Goal: Task Accomplishment & Management: Manage account settings

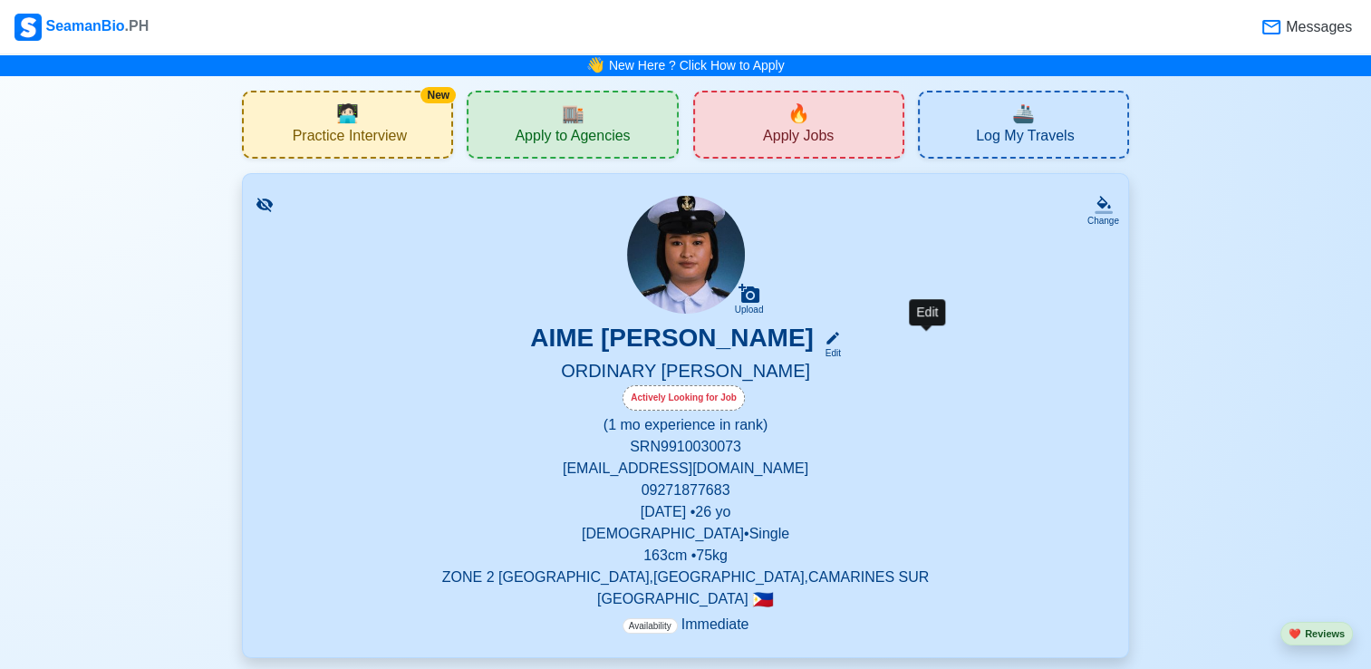
click at [841, 343] on icon at bounding box center [833, 338] width 16 height 16
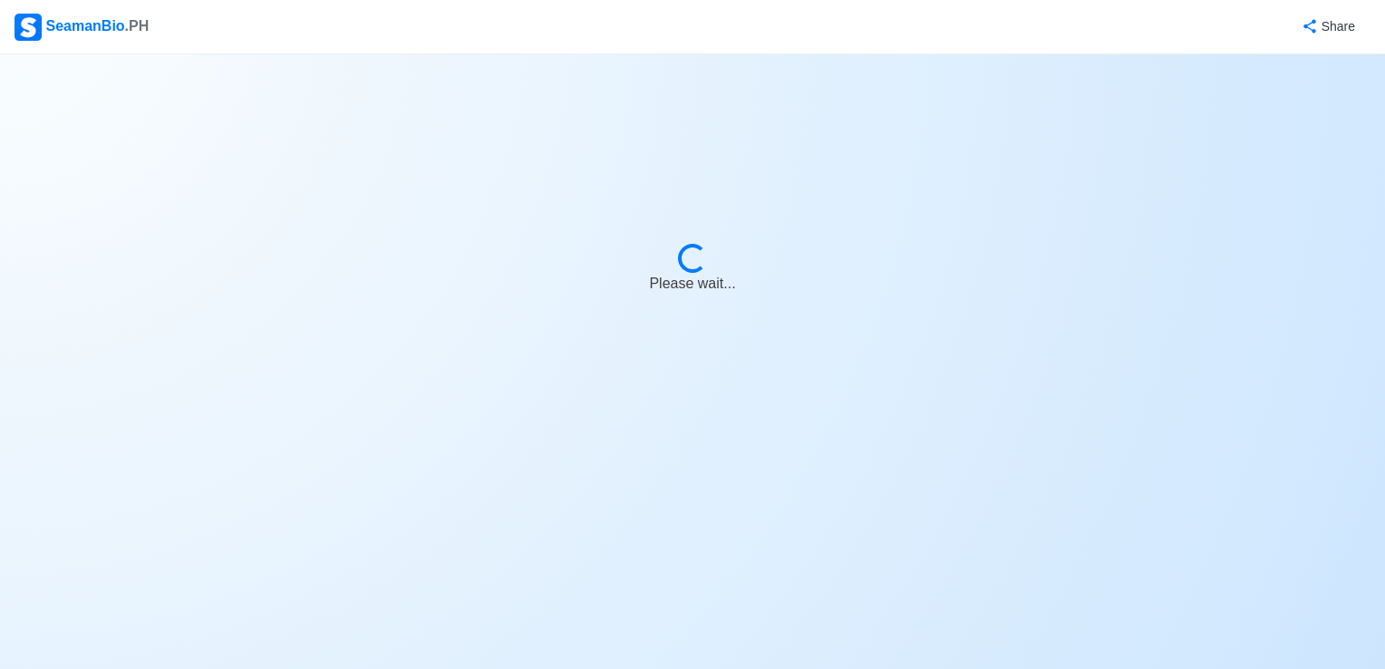
select select "Actively Looking for Job"
select select "Visible for Hiring"
select select "Single"
select select "[DEMOGRAPHIC_DATA]"
select select "PH"
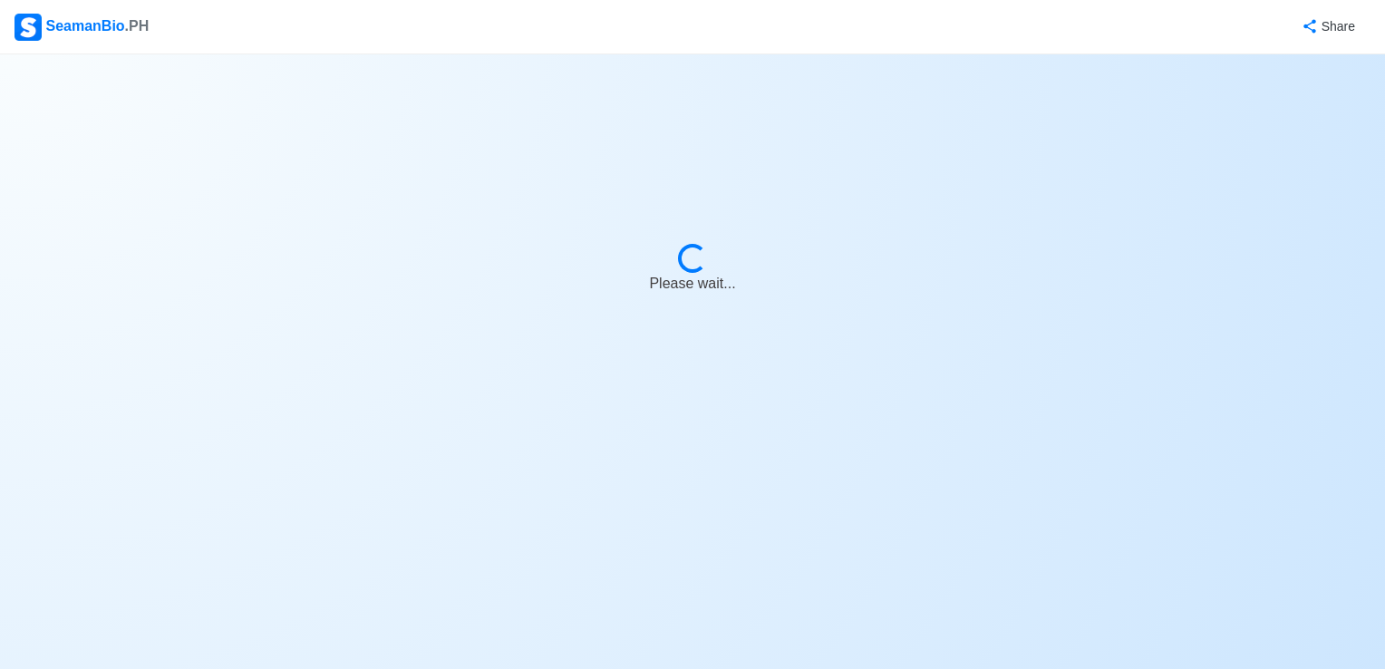
select select "0"
select select "1"
select select "4102416000000"
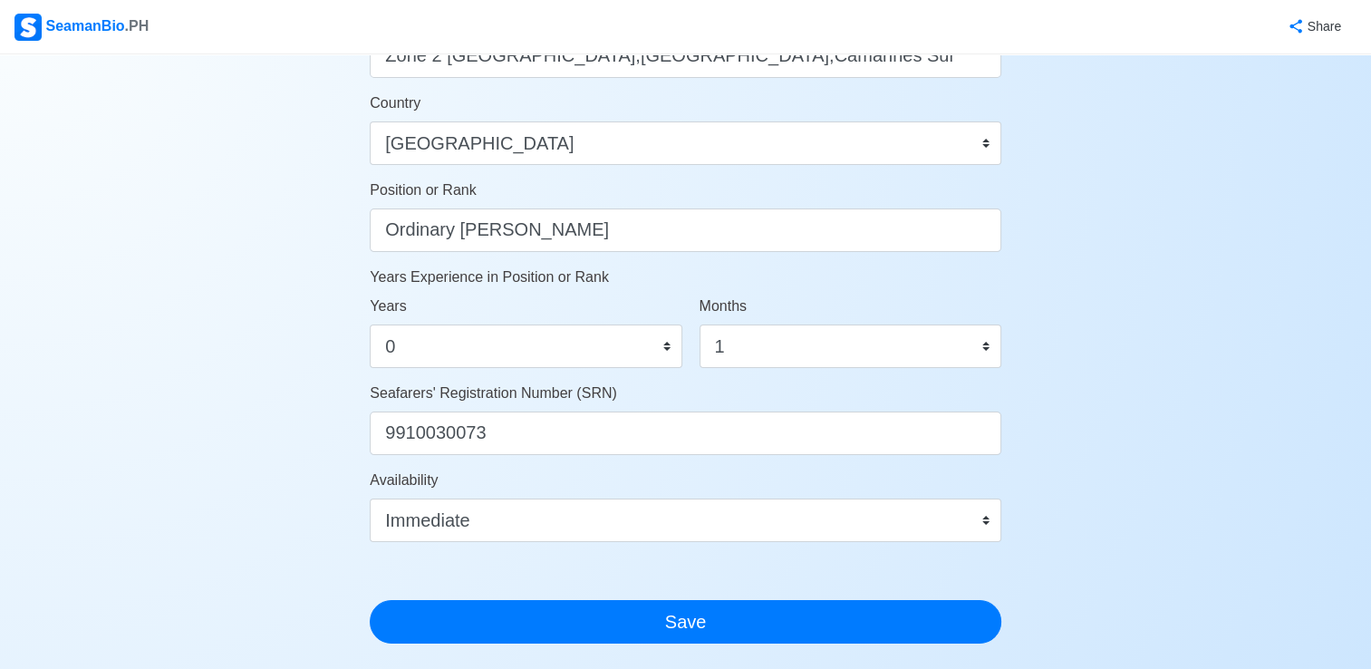
scroll to position [819, 0]
click at [792, 343] on select "0 1 2 3 4 5 6 7 8 9 10 11" at bounding box center [851, 346] width 302 height 44
select select "0"
click at [700, 324] on select "0 1 2 3 4 5 6 7 8 9 10 11" at bounding box center [851, 346] width 302 height 44
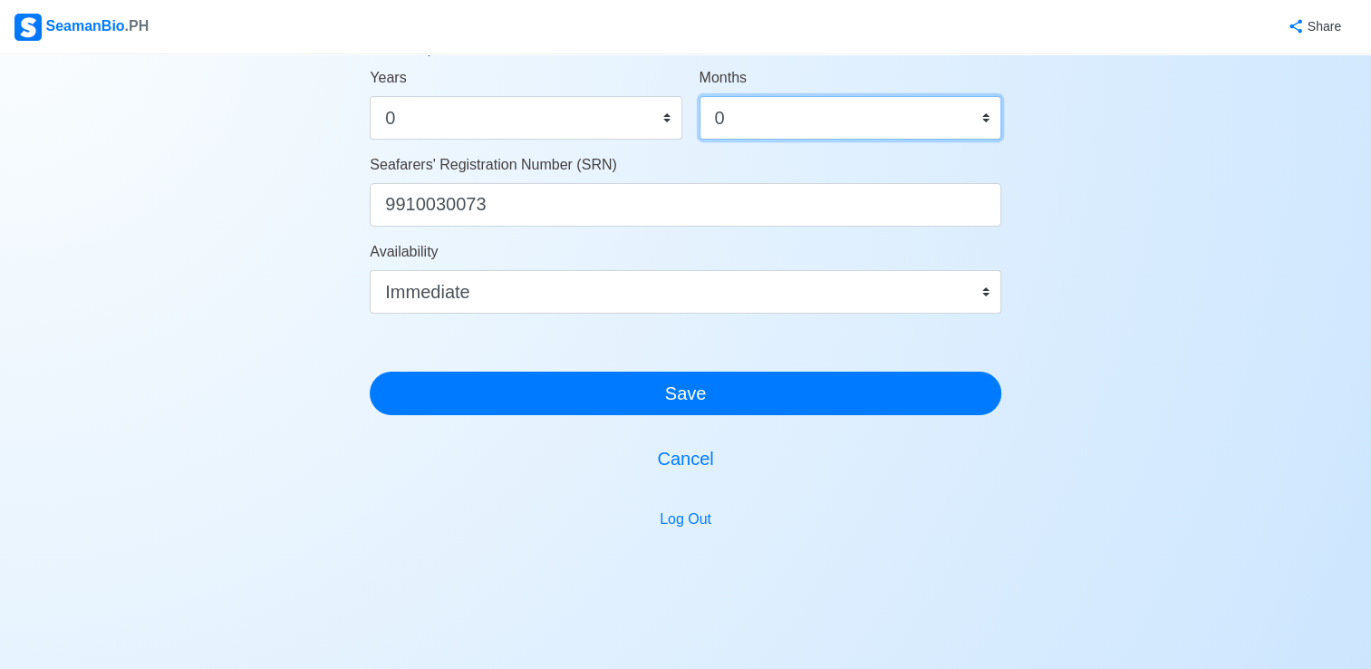
scroll to position [1065, 0]
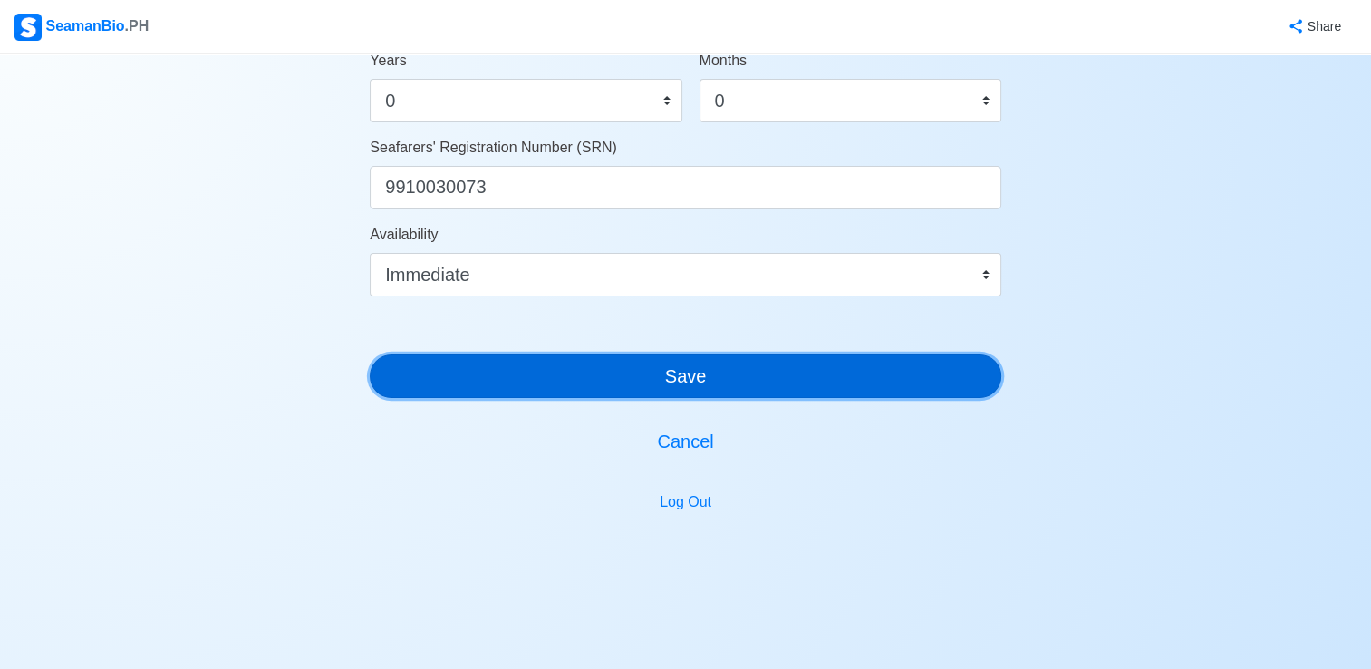
click at [626, 373] on button "Save" at bounding box center [686, 376] width 632 height 44
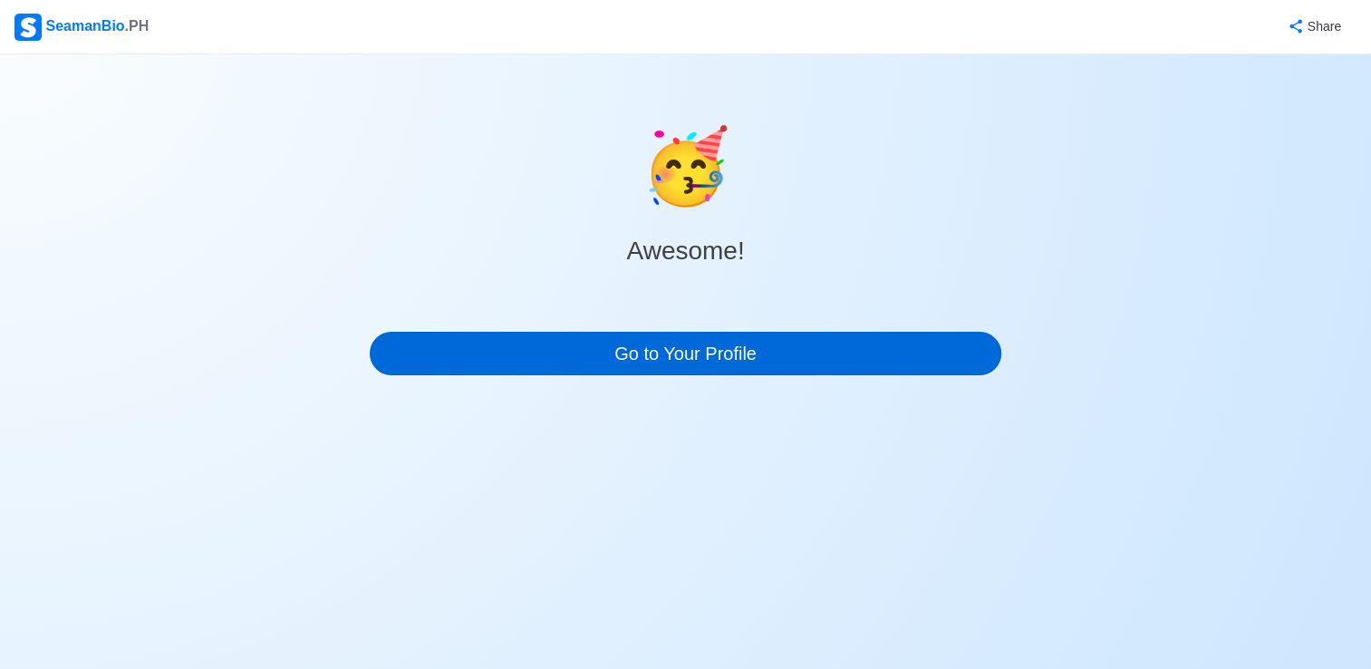
scroll to position [0, 0]
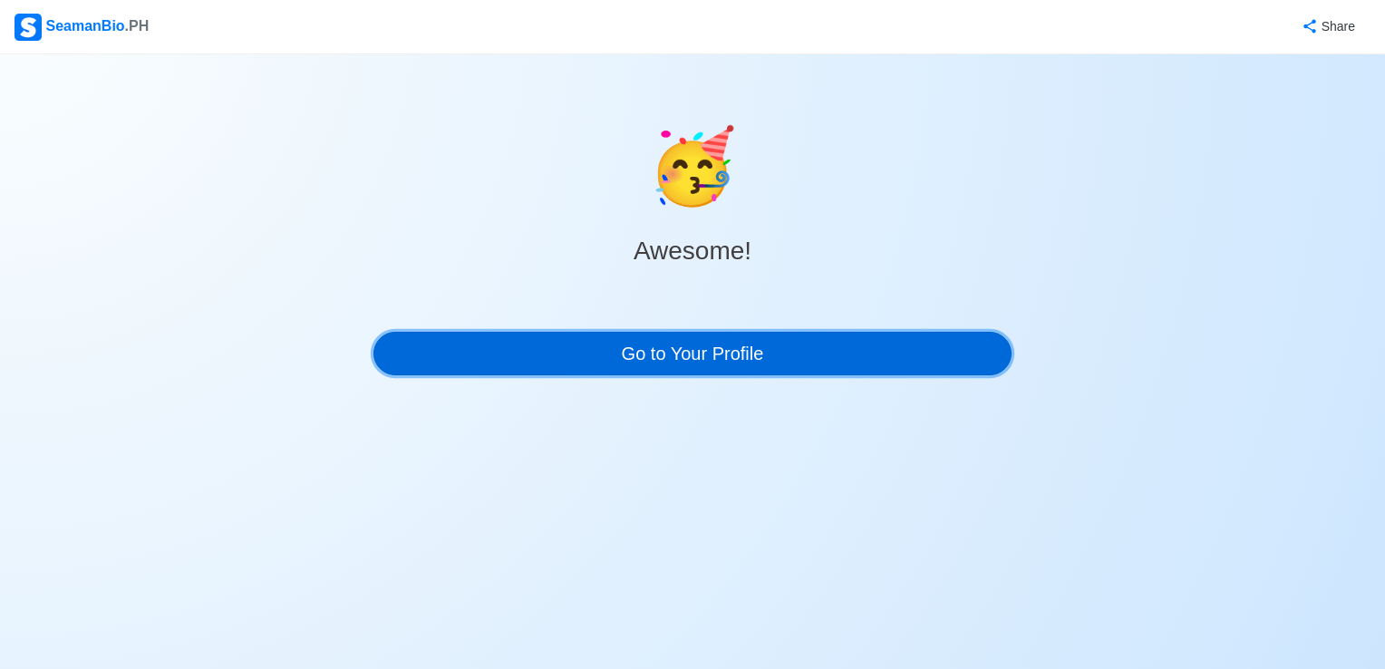
click at [625, 364] on link "Go to Your Profile" at bounding box center [692, 354] width 638 height 44
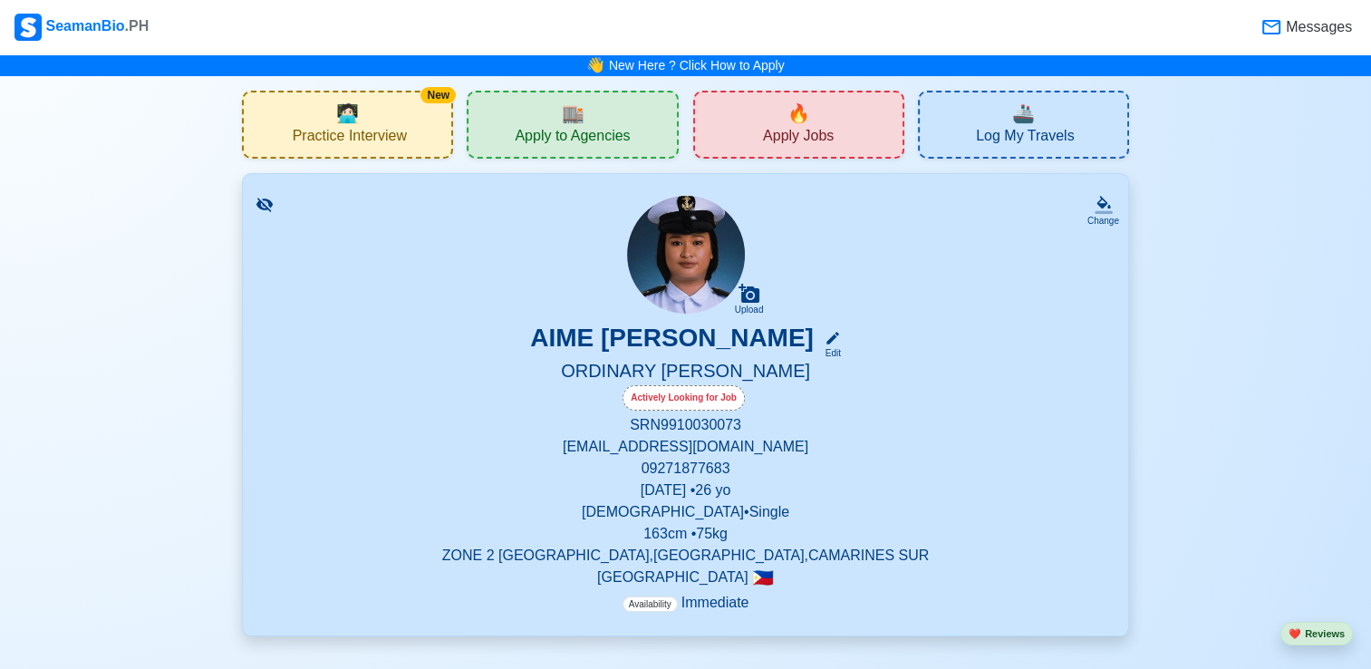
click at [625, 364] on h5 "ORDINARY [PERSON_NAME]" at bounding box center [686, 372] width 842 height 25
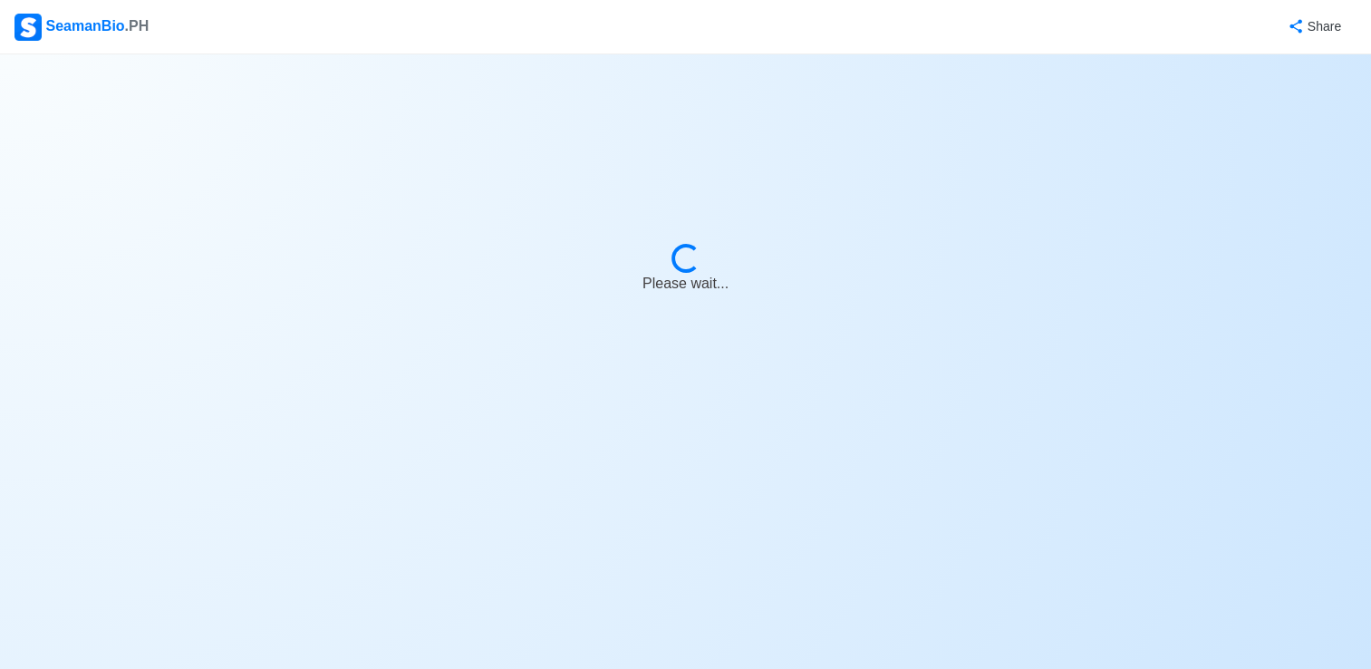
select select "Actively Looking for Job"
select select "Visible for Hiring"
select select "Single"
select select "[DEMOGRAPHIC_DATA]"
select select "PH"
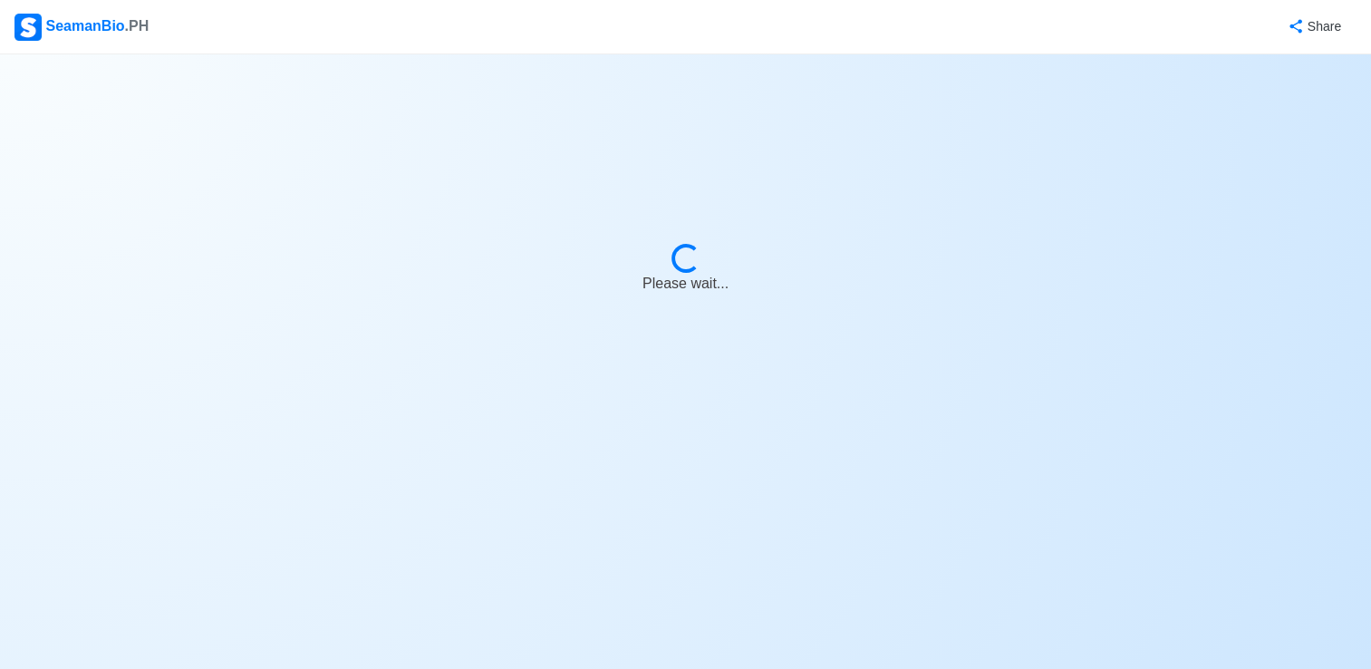
select select "4102416000000"
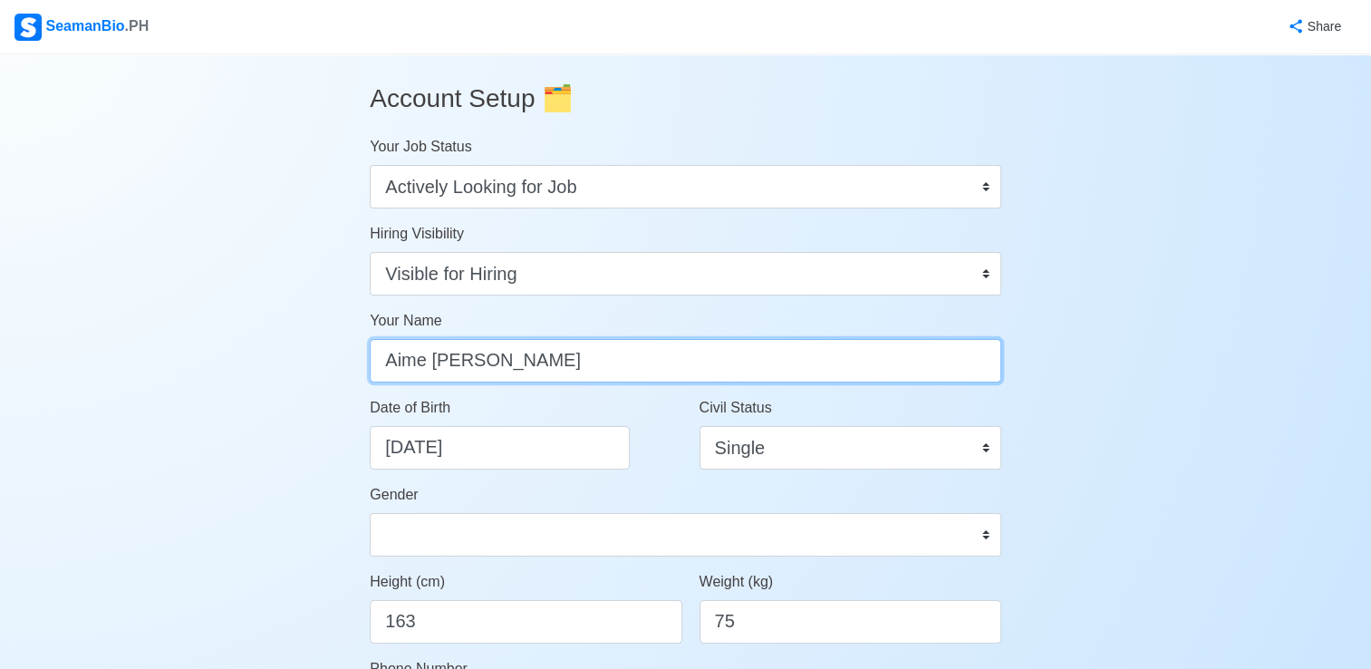
drag, startPoint x: 625, startPoint y: 364, endPoint x: 912, endPoint y: 319, distance: 290.0
click at [912, 319] on div "Your Name [PERSON_NAME]" at bounding box center [686, 346] width 632 height 73
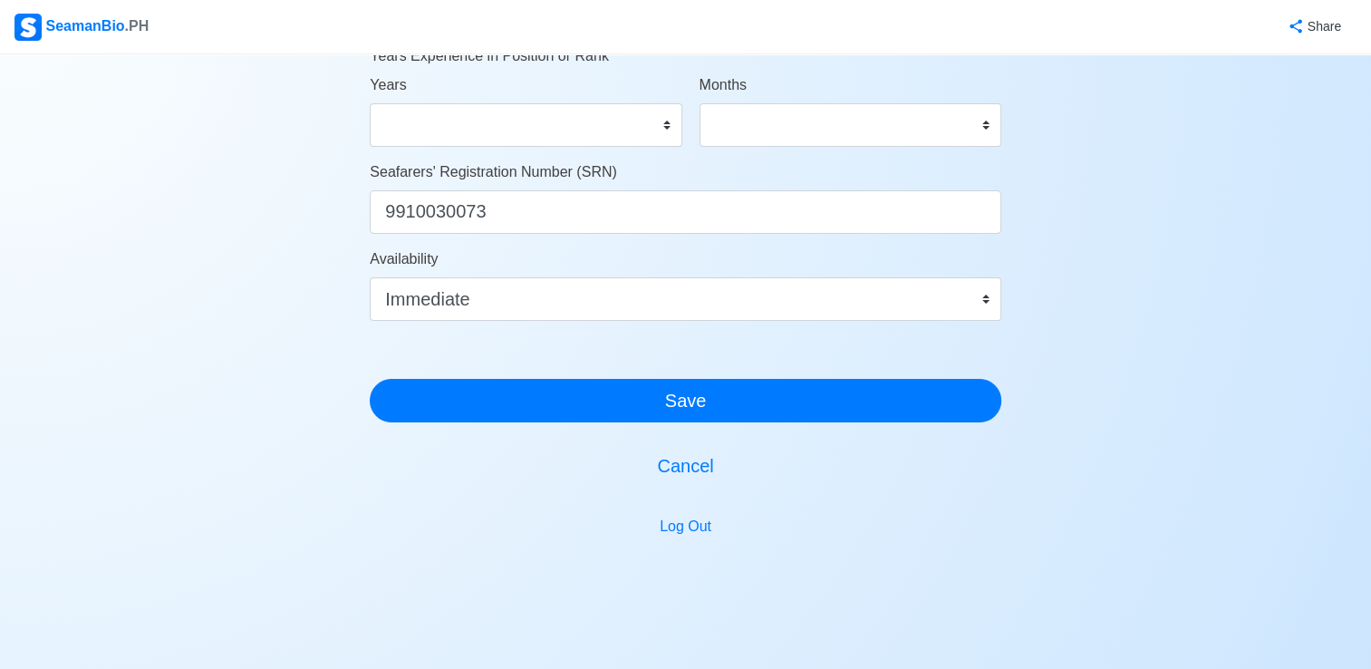
scroll to position [1080, 0]
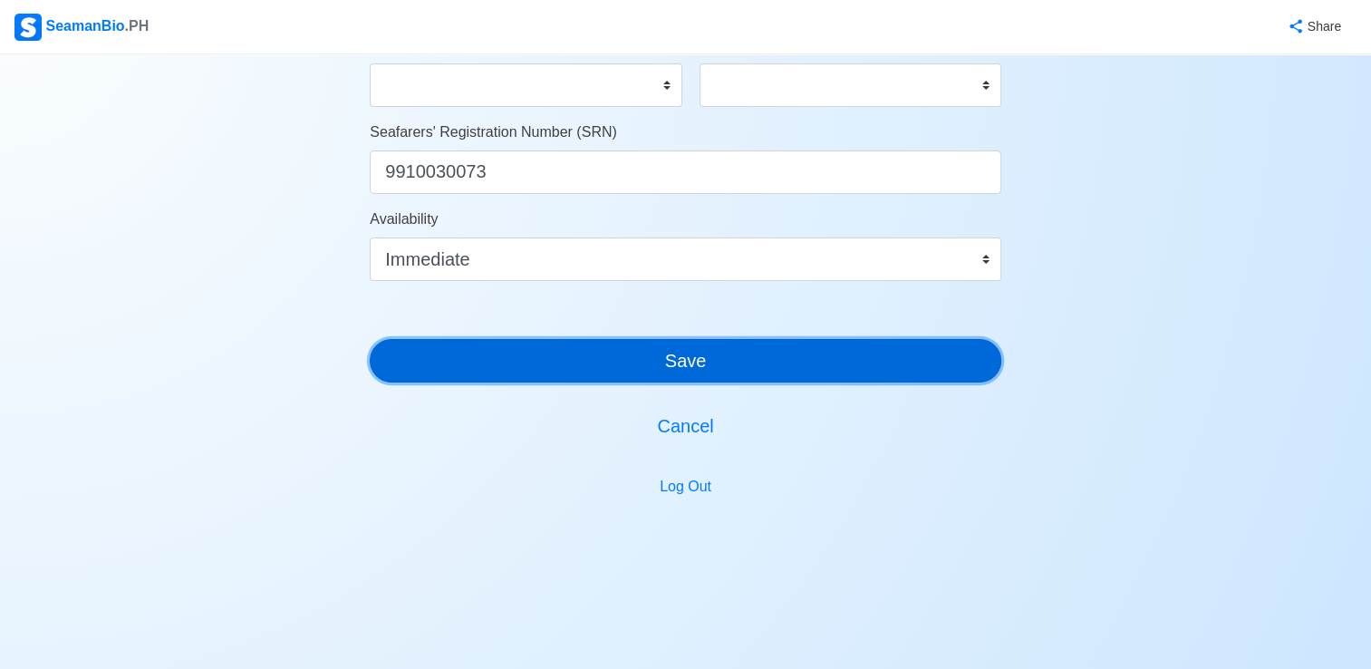
click at [704, 356] on button "Save" at bounding box center [686, 361] width 632 height 44
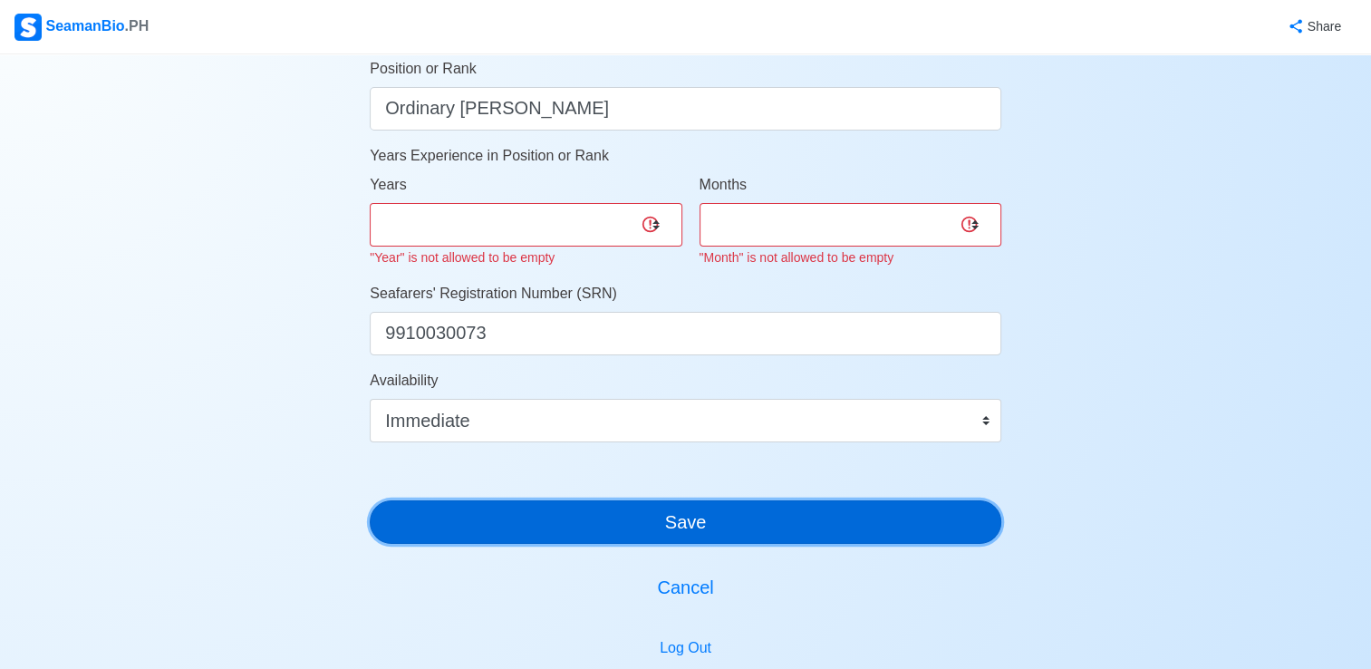
scroll to position [942, 0]
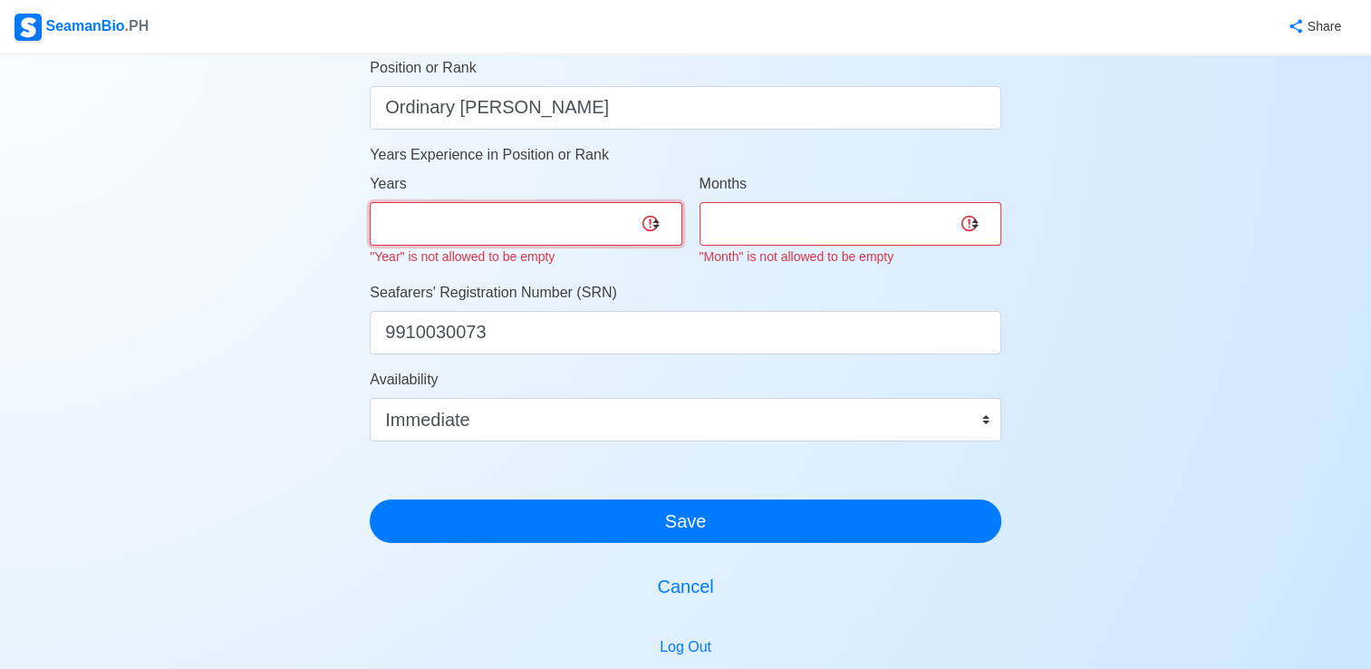
click at [640, 227] on select "0 1 2 3 4 5 6 7 8 9 10 11 12 13 14 15 16 17 18 19 20 21 22 23 24 25 26 27 28 29…" at bounding box center [526, 224] width 312 height 44
select select "0"
click at [370, 202] on select "0 1 2 3 4 5 6 7 8 9 10 11 12 13 14 15 16 17 18 19 20 21 22 23 24 25 26 27 28 29…" at bounding box center [526, 224] width 312 height 44
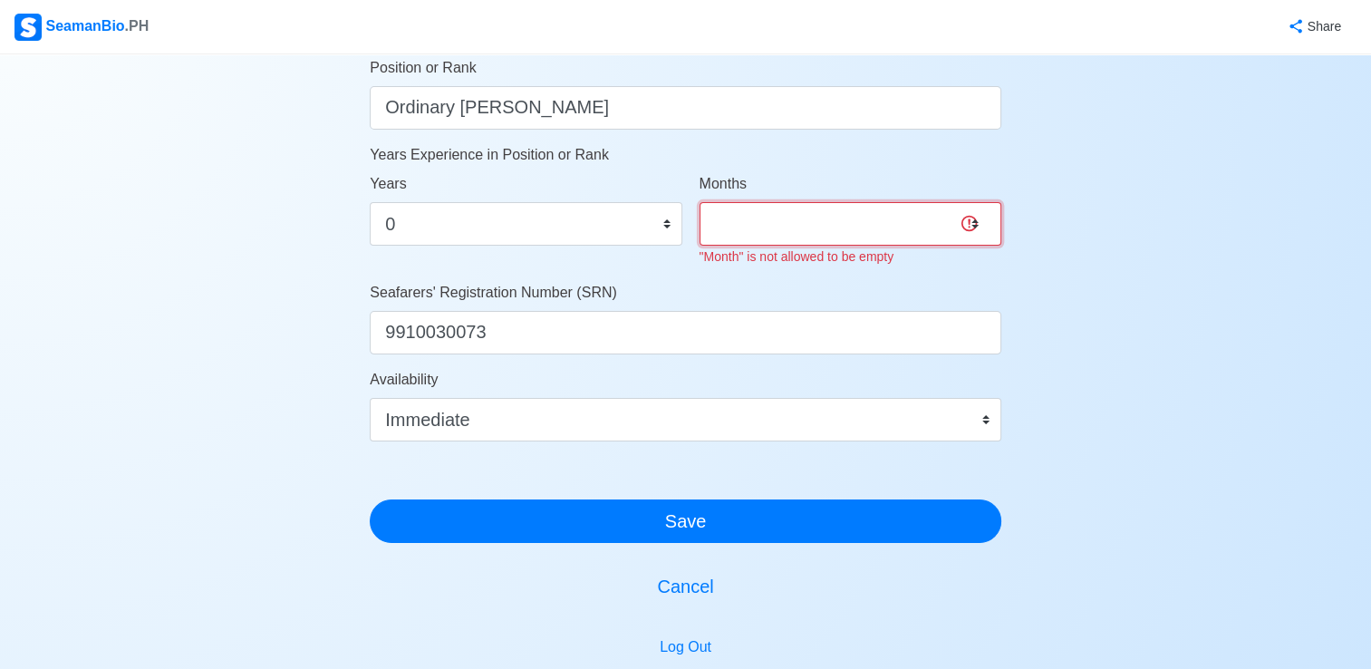
click at [754, 239] on select "0 1 2 3 4 5 6 7 8 9 10 11" at bounding box center [851, 224] width 302 height 44
select select "0"
click at [700, 202] on select "0 1 2 3 4 5 6 7 8 9 10 11" at bounding box center [851, 224] width 302 height 44
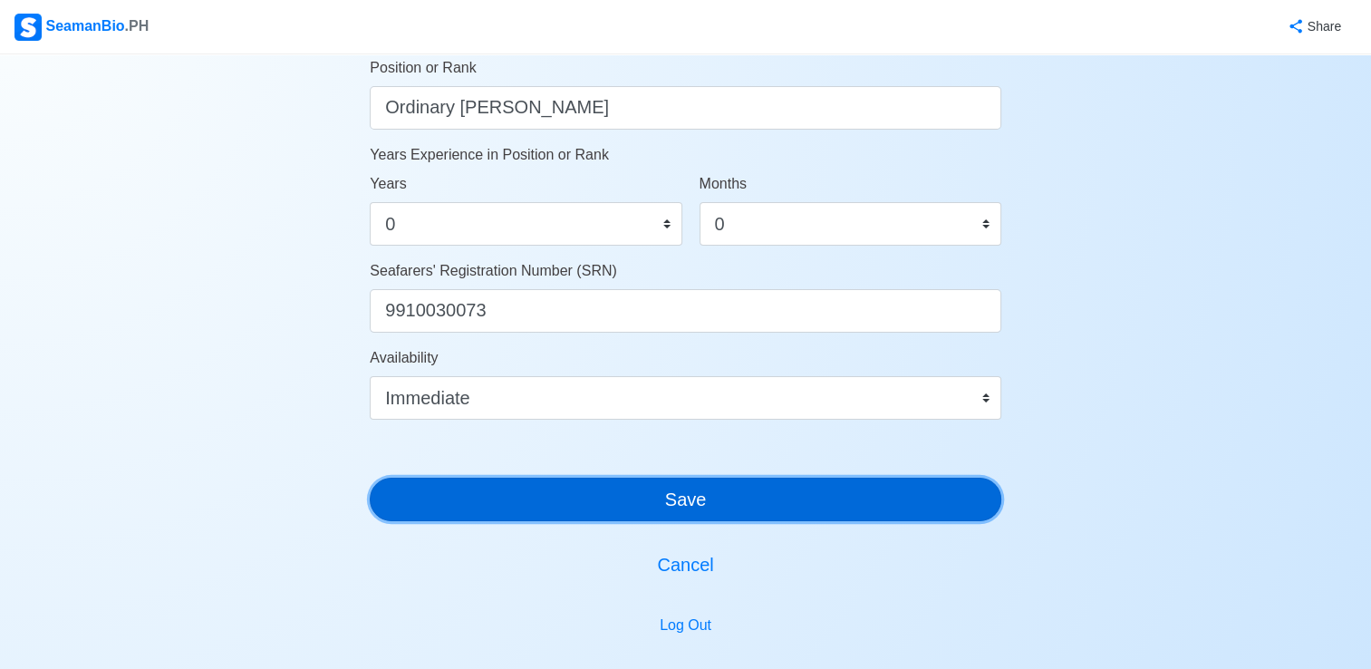
click at [632, 499] on button "Save" at bounding box center [686, 500] width 632 height 44
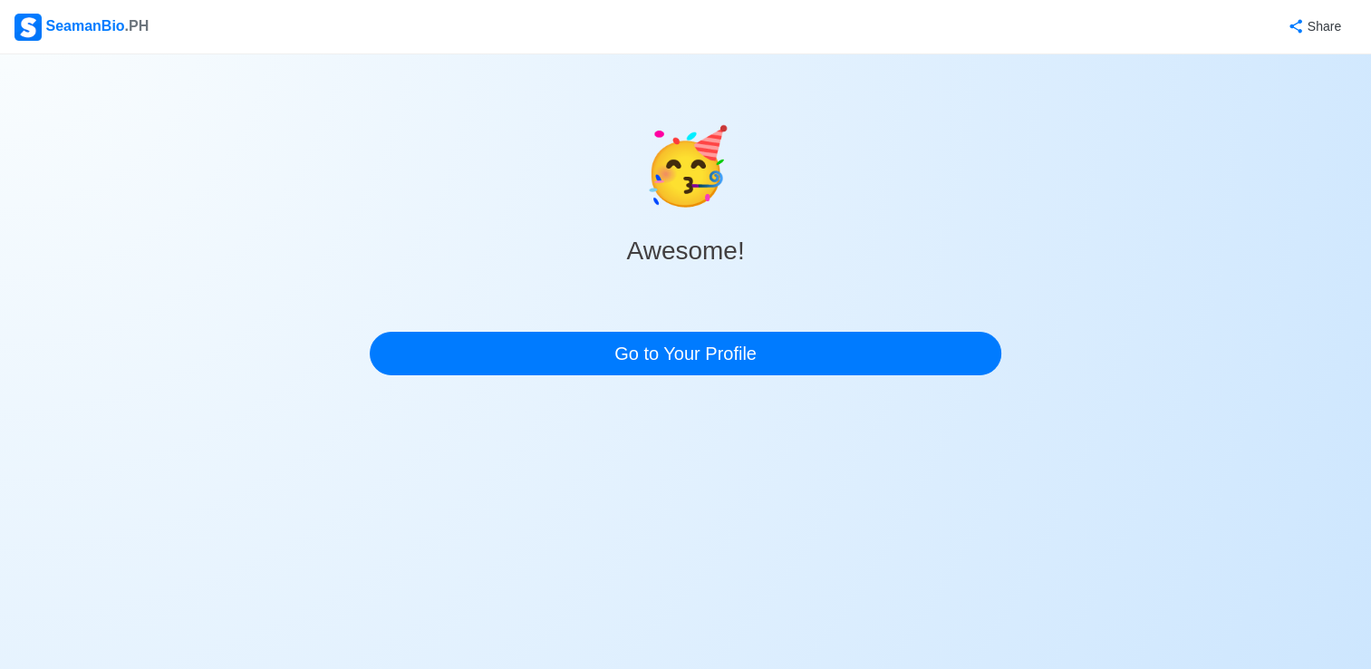
scroll to position [0, 0]
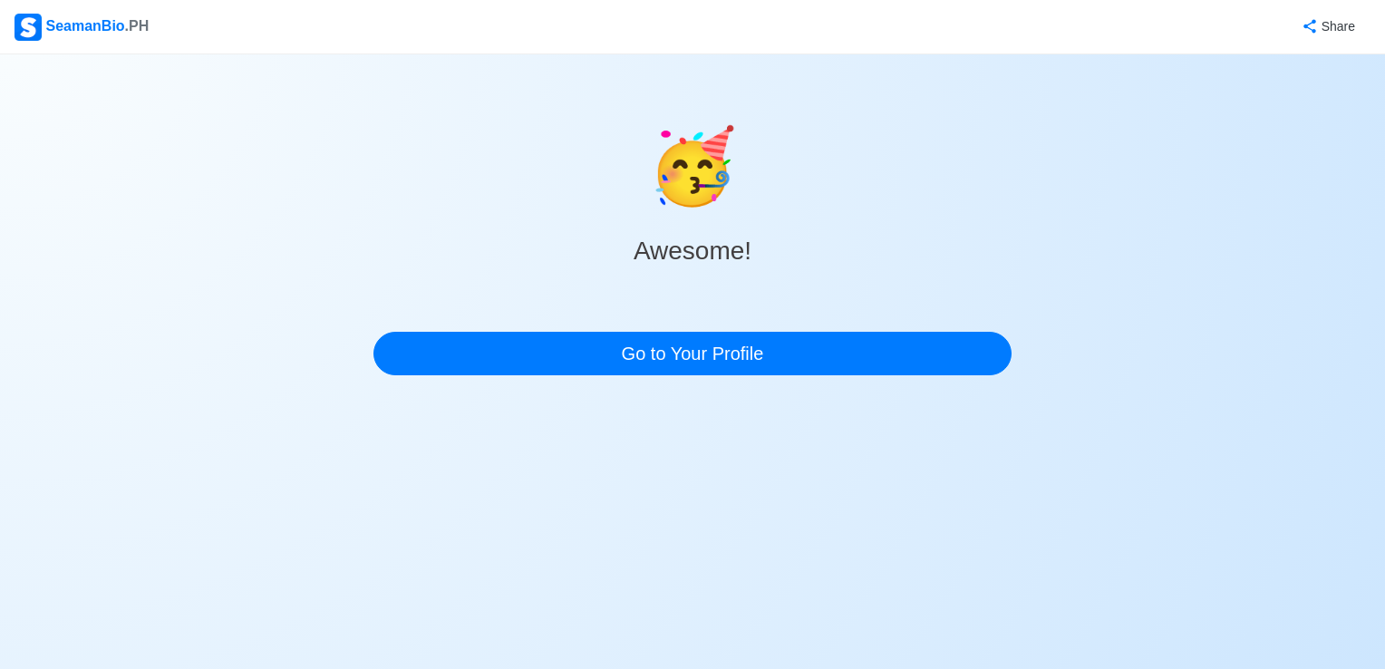
click at [86, 27] on div "SeamanBio .PH" at bounding box center [82, 27] width 134 height 27
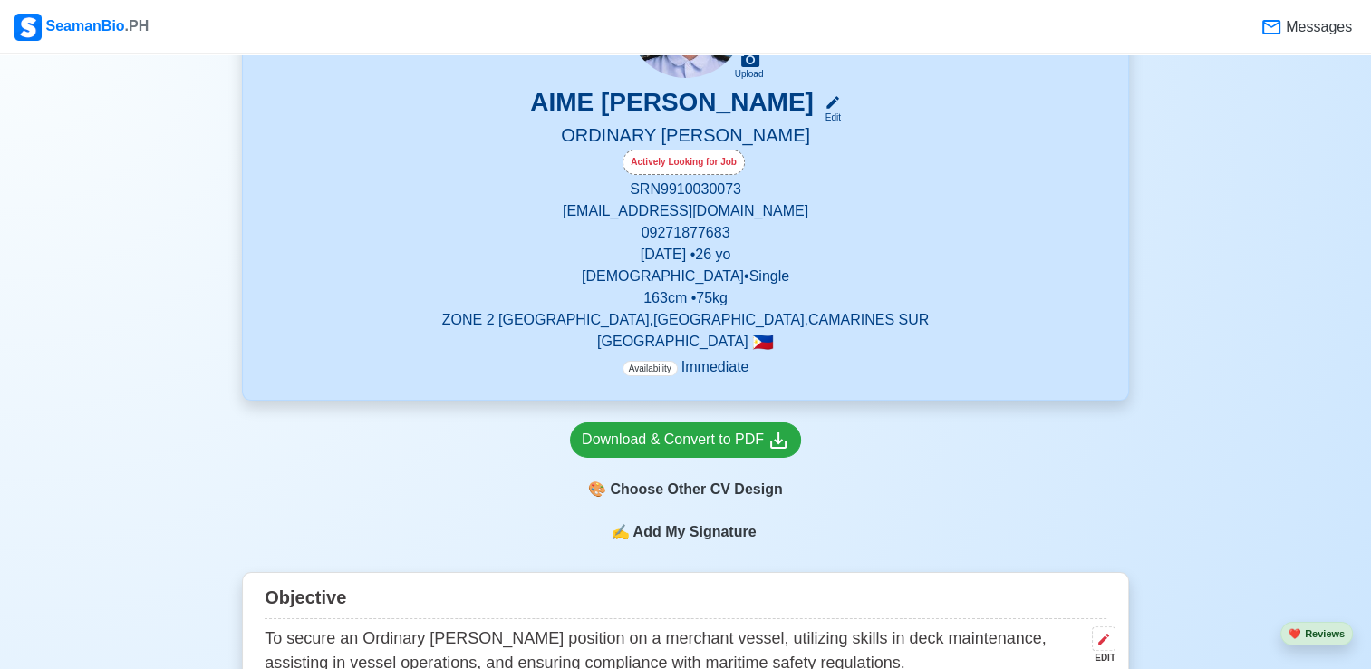
scroll to position [343, 0]
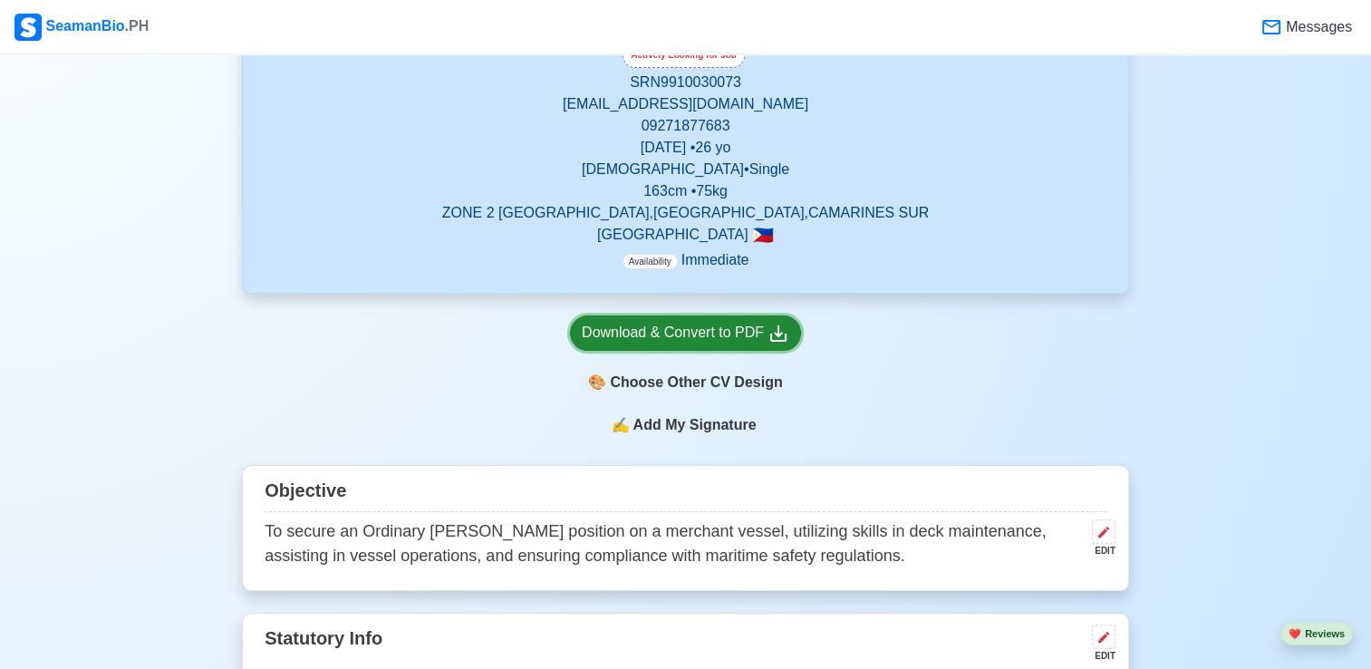
click at [721, 334] on div "Download & Convert to PDF" at bounding box center [686, 333] width 208 height 23
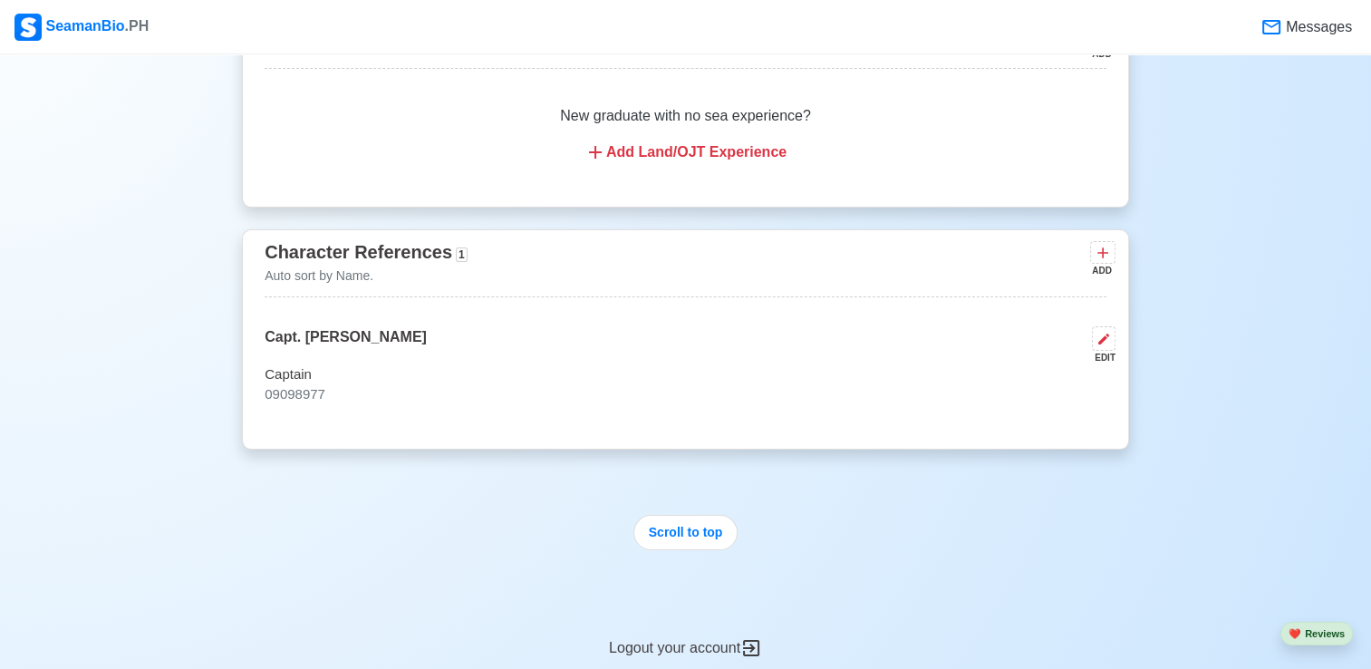
scroll to position [4072, 0]
click at [293, 399] on div "Capt. [PERSON_NAME] EDIT Captain 09098977" at bounding box center [686, 375] width 842 height 101
click at [1103, 350] on div "EDIT" at bounding box center [1100, 357] width 31 height 14
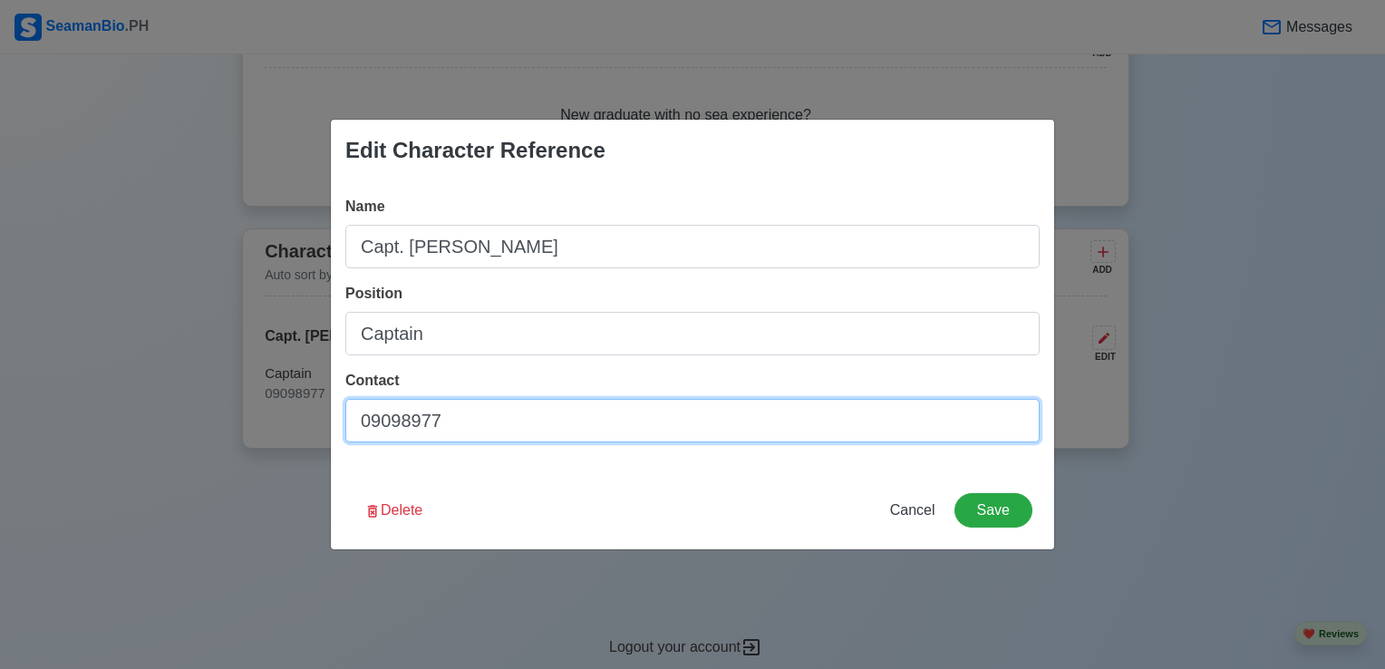
click at [465, 411] on input "09098977" at bounding box center [692, 421] width 694 height 44
drag, startPoint x: 465, startPoint y: 411, endPoint x: 307, endPoint y: 411, distance: 157.7
click at [307, 411] on div "Edit Character Reference Name Capt. [PERSON_NAME] Position Captain Contact 0909…" at bounding box center [692, 334] width 1385 height 669
paste input "6089631"
type input "09060896317"
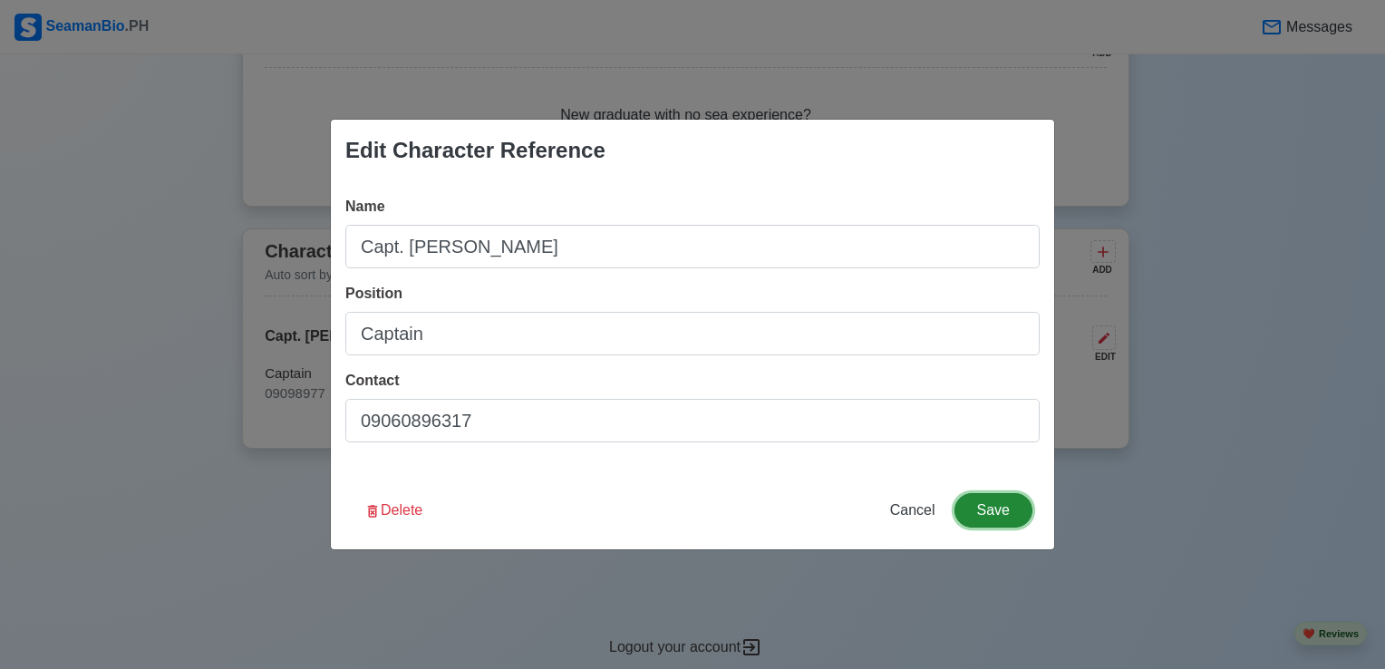
click at [992, 510] on button "Save" at bounding box center [993, 510] width 78 height 34
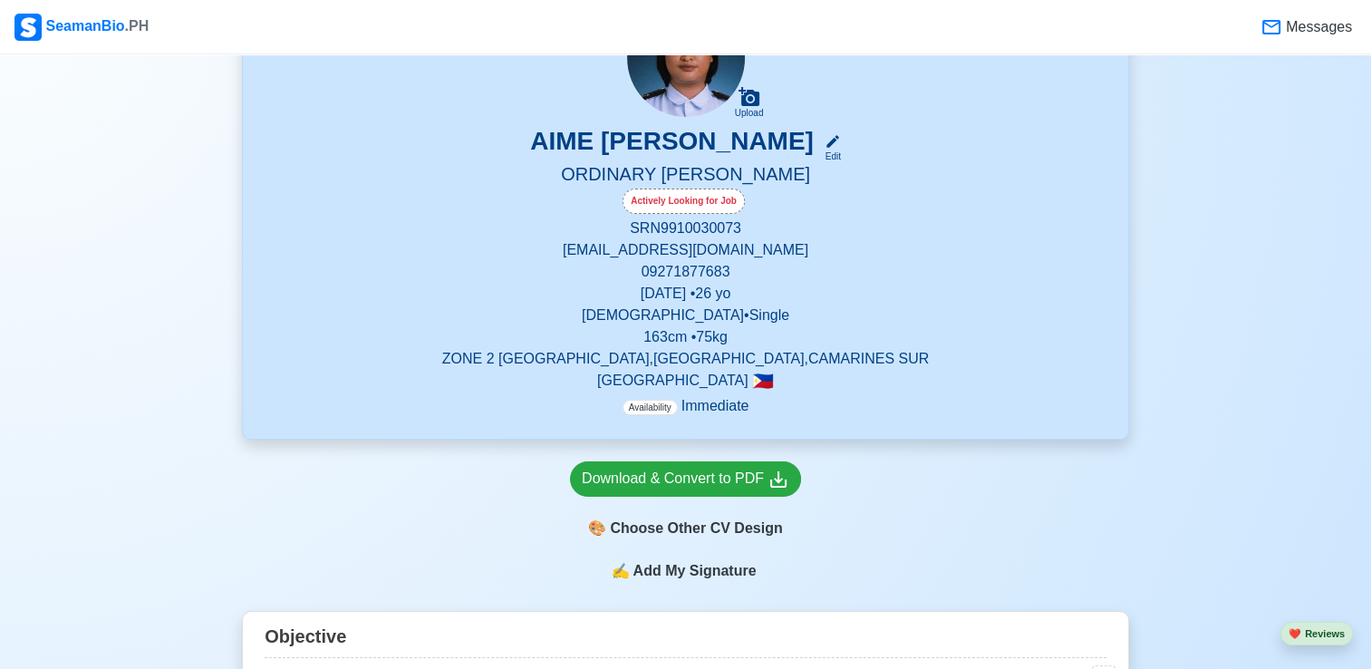
scroll to position [196, 0]
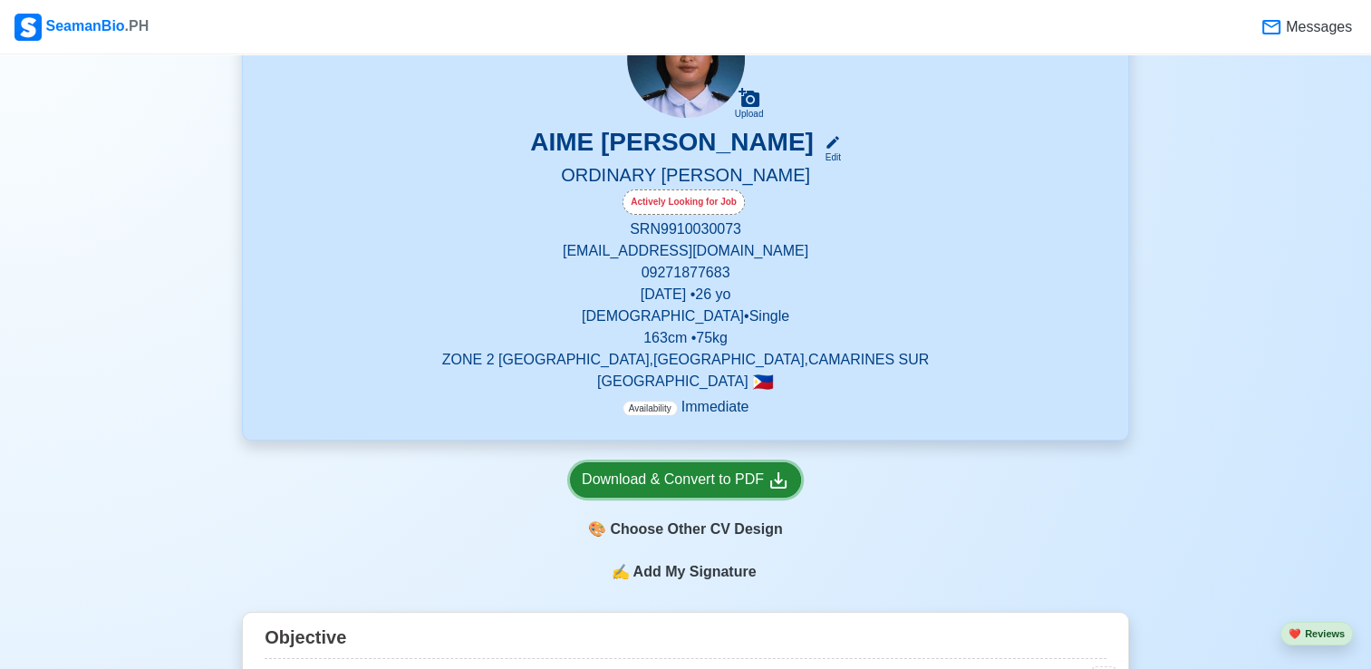
click at [730, 477] on div "Download & Convert to PDF" at bounding box center [686, 480] width 208 height 23
